Goal: Information Seeking & Learning: Check status

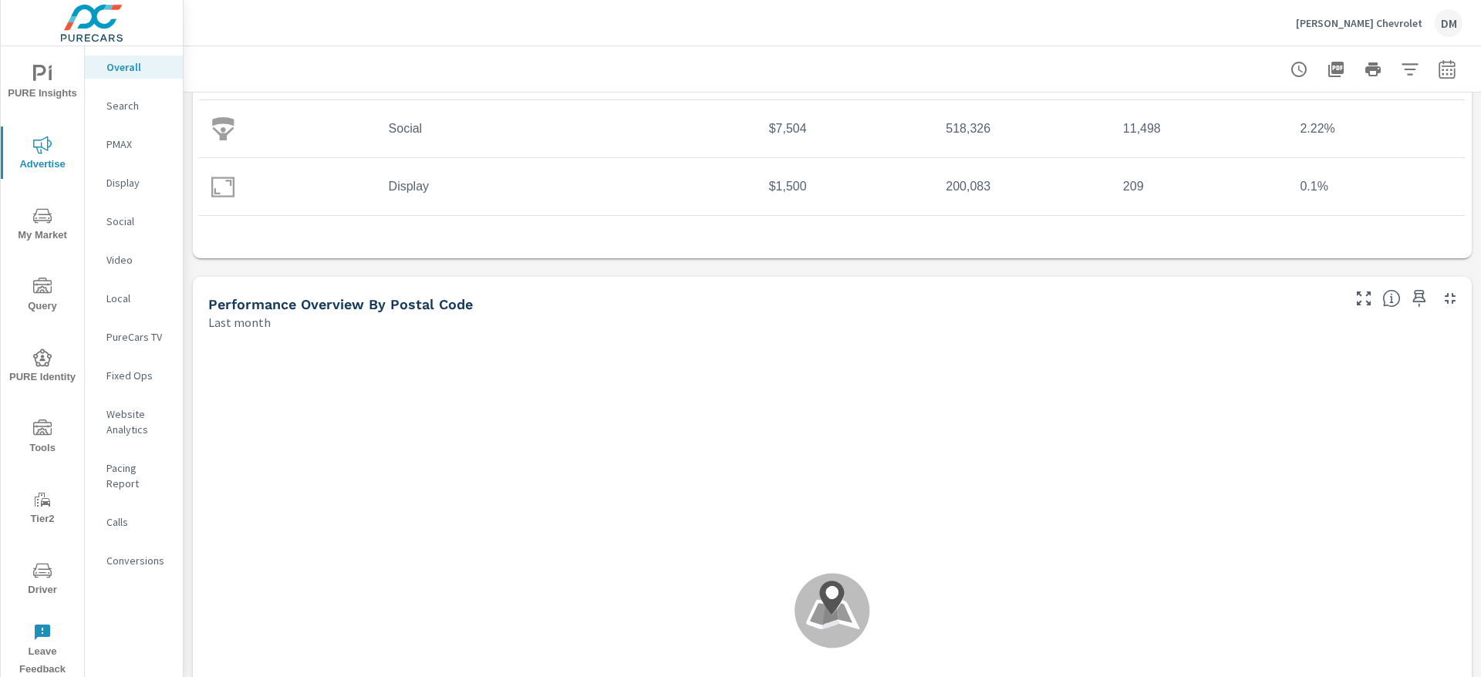
scroll to position [463, 0]
